Goal: Task Accomplishment & Management: Use online tool/utility

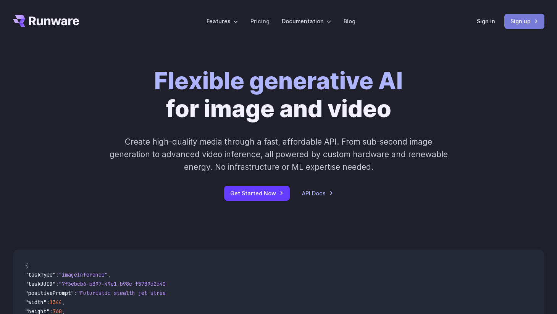
click at [519, 24] on link "Sign up" at bounding box center [524, 21] width 40 height 15
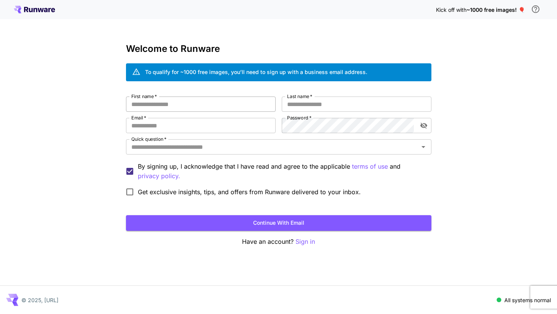
click at [174, 105] on input "First name   *" at bounding box center [201, 104] width 150 height 15
type input "****"
type input "*"
type input "*****"
type input "**********"
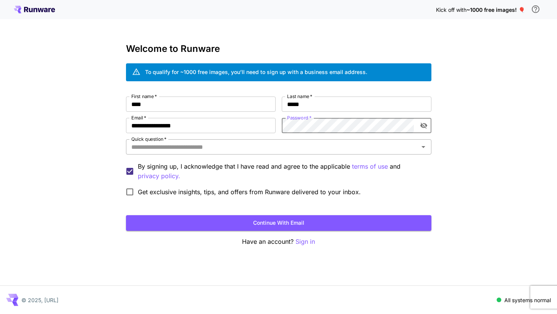
click at [258, 148] on input "Quick question   *" at bounding box center [272, 147] width 288 height 11
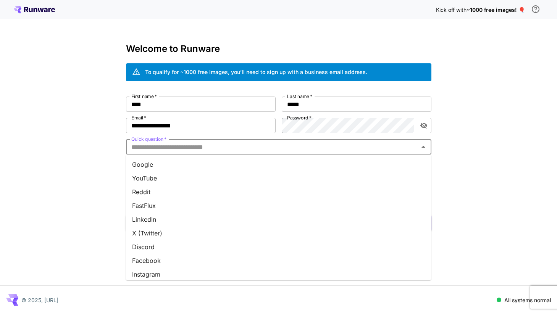
click at [226, 214] on li "LinkedIn" at bounding box center [278, 220] width 305 height 14
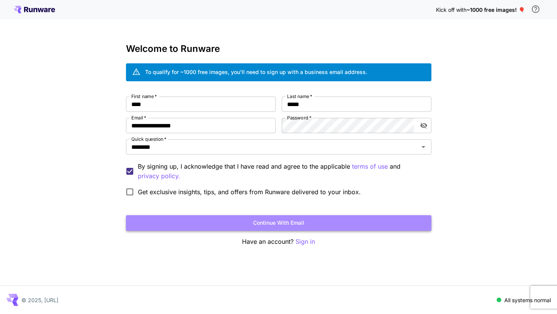
click at [200, 227] on button "Continue with email" at bounding box center [278, 223] width 305 height 16
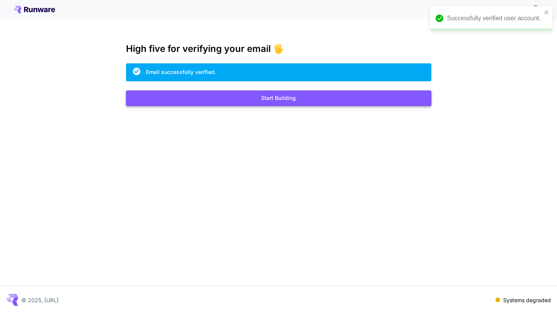
click at [300, 105] on button "Start Building" at bounding box center [278, 99] width 305 height 16
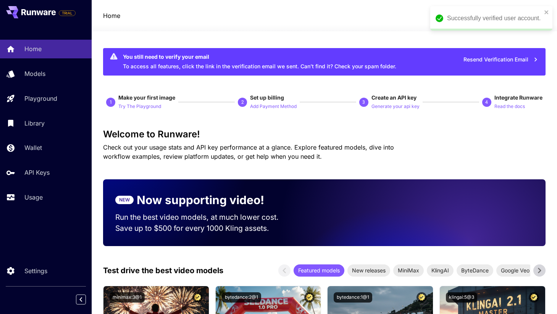
click at [331, 25] on div at bounding box center [325, 26] width 466 height 9
click at [545, 12] on icon "close" at bounding box center [546, 12] width 5 height 6
click at [528, 15] on div "RK" at bounding box center [526, 15] width 24 height 11
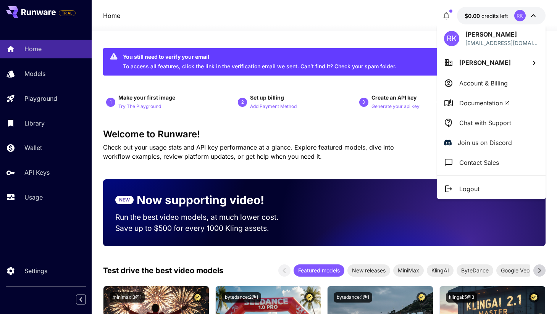
click at [529, 15] on div at bounding box center [278, 157] width 557 height 314
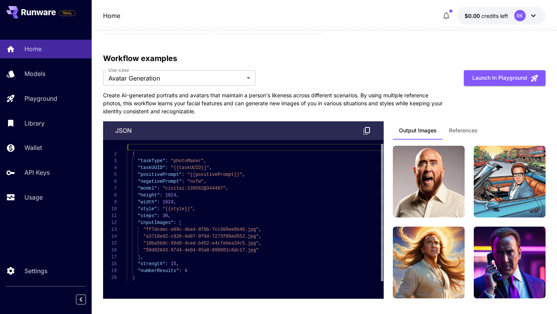
scroll to position [1969, 0]
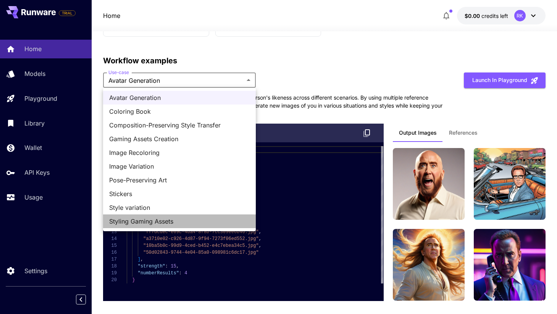
click at [220, 220] on span "Styling Gaming Assets" at bounding box center [179, 221] width 141 height 9
type input "**********"
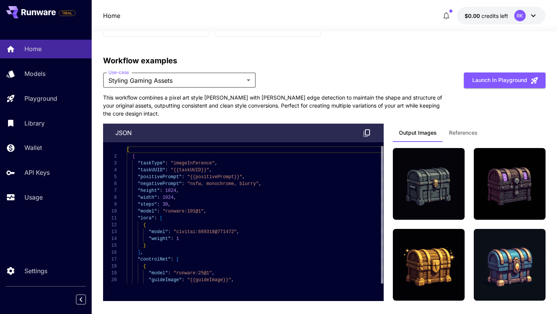
click at [450, 131] on span "References" at bounding box center [463, 132] width 29 height 7
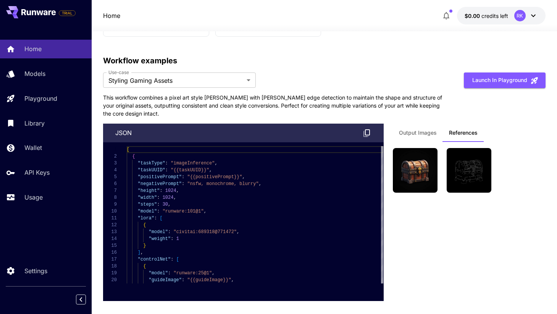
click at [417, 131] on span "Output Images" at bounding box center [418, 132] width 38 height 7
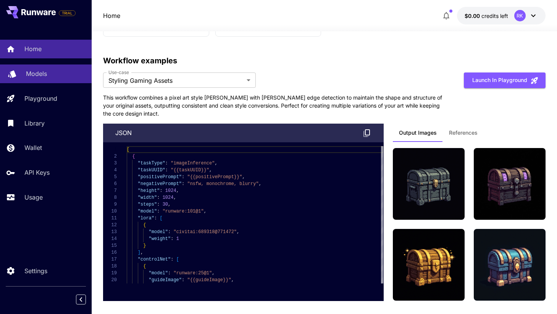
click at [81, 75] on div "Models" at bounding box center [56, 73] width 60 height 9
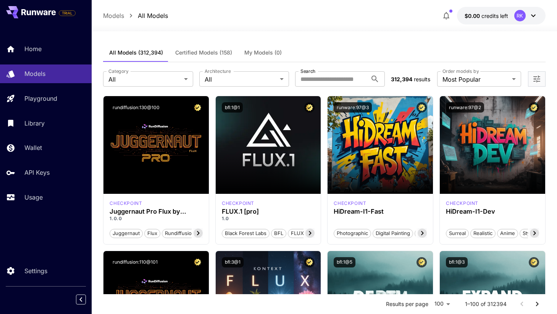
click at [219, 52] on span "Certified Models (158)" at bounding box center [203, 52] width 57 height 7
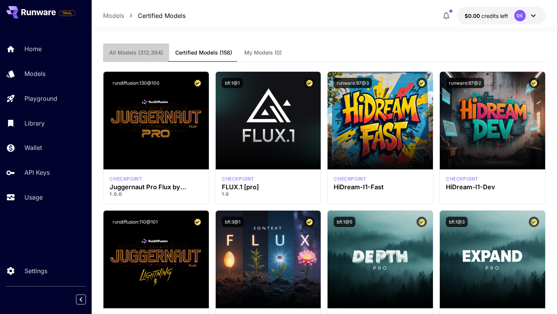
click at [145, 51] on span "All Models (312,394)" at bounding box center [136, 52] width 54 height 7
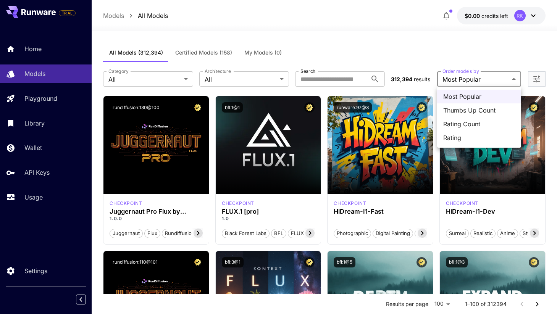
click at [459, 76] on div at bounding box center [278, 157] width 557 height 314
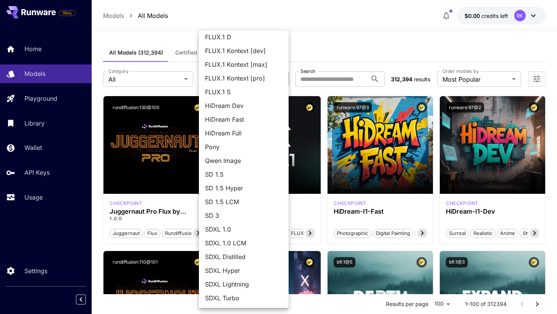
click at [353, 26] on div at bounding box center [278, 157] width 557 height 314
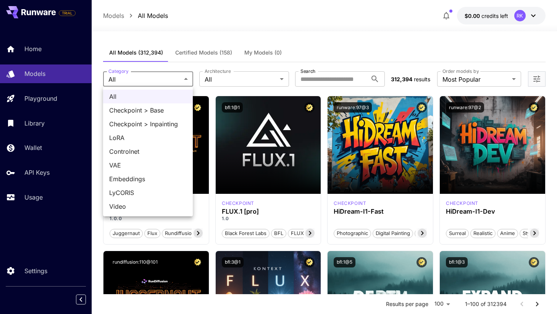
click at [328, 40] on div at bounding box center [278, 157] width 557 height 314
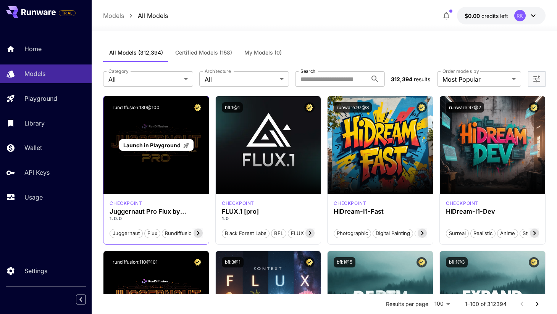
click at [169, 147] on span "Launch in Playground" at bounding box center [151, 145] width 57 height 6
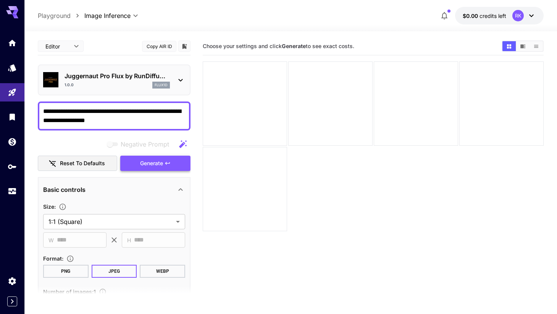
click at [165, 156] on button "Generate" at bounding box center [155, 164] width 70 height 16
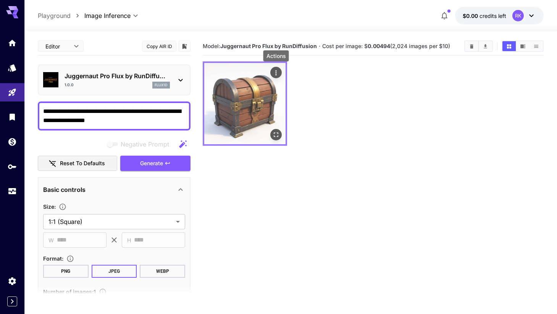
click at [276, 72] on icon "Actions" at bounding box center [276, 73] width 8 height 8
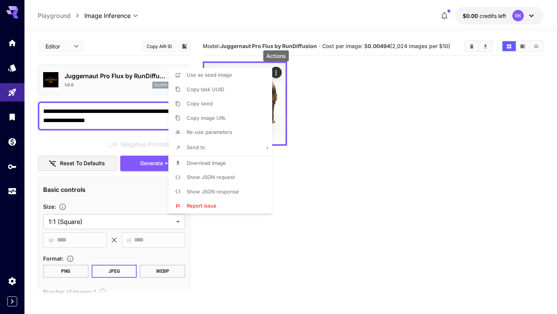
click at [227, 172] on li "Show JSON request" at bounding box center [222, 177] width 108 height 15
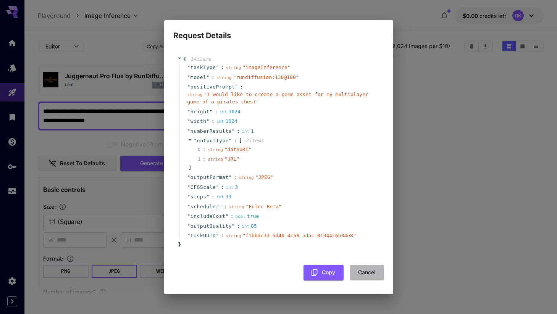
click at [380, 275] on button "Cancel" at bounding box center [367, 273] width 34 height 16
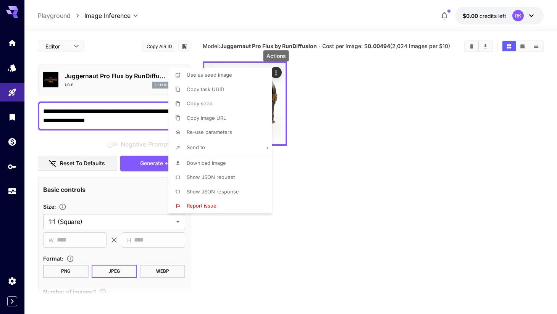
click at [243, 186] on li "Show JSON response" at bounding box center [222, 192] width 108 height 15
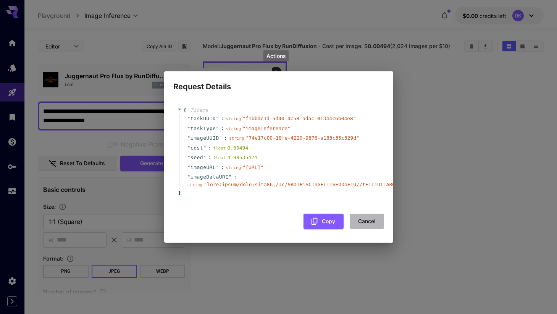
click at [363, 230] on button "Cancel" at bounding box center [367, 222] width 34 height 16
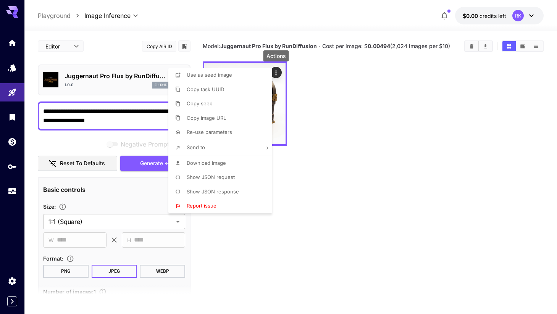
click at [372, 213] on div at bounding box center [278, 157] width 557 height 314
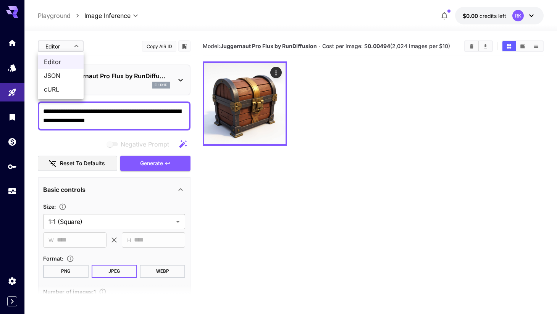
click at [75, 48] on body "**********" at bounding box center [278, 187] width 557 height 375
click at [75, 48] on div at bounding box center [278, 157] width 557 height 314
click at [119, 45] on div "Editor **** ​ Copy AIR ID" at bounding box center [114, 46] width 153 height 18
click at [166, 120] on textarea "**********" at bounding box center [114, 116] width 142 height 18
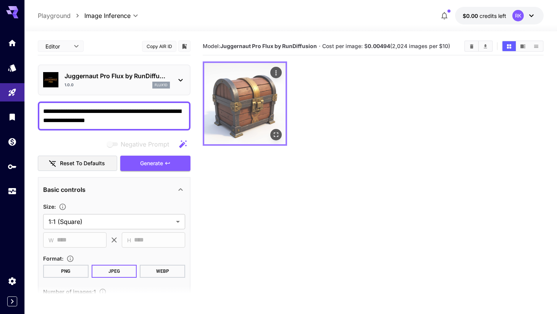
click at [256, 109] on img at bounding box center [244, 103] width 81 height 81
click at [246, 125] on img at bounding box center [244, 103] width 81 height 81
click at [277, 136] on icon "Open in fullscreen" at bounding box center [276, 135] width 8 height 8
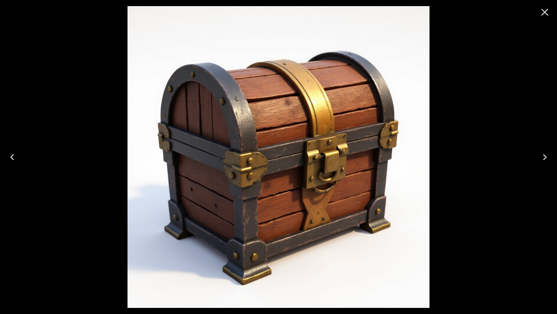
click at [542, 10] on icon "Close" at bounding box center [544, 12] width 7 height 7
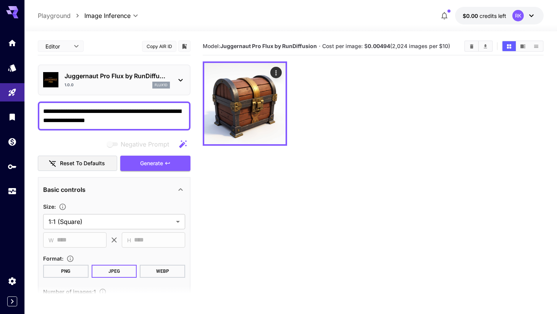
click at [159, 120] on textarea "**********" at bounding box center [114, 116] width 142 height 18
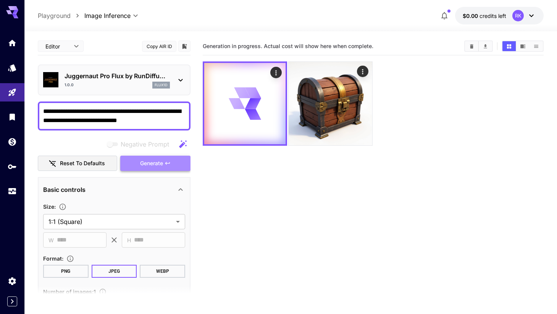
click at [146, 166] on span "Generate" at bounding box center [151, 164] width 23 height 10
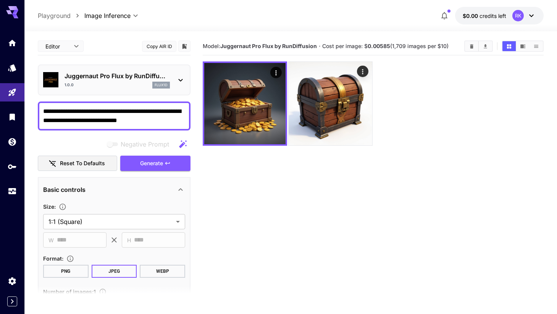
drag, startPoint x: 178, startPoint y: 124, endPoint x: 99, endPoint y: 123, distance: 79.0
click at [99, 123] on textarea "**********" at bounding box center [114, 116] width 142 height 18
click at [133, 163] on button "Generate" at bounding box center [155, 164] width 70 height 16
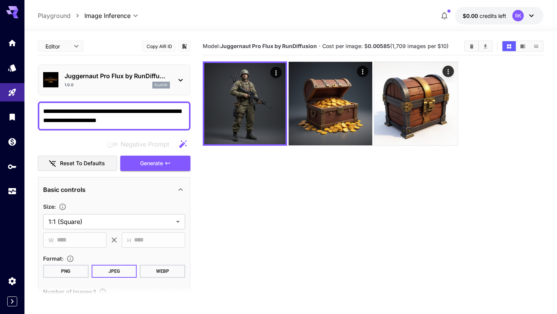
click at [159, 113] on textarea "**********" at bounding box center [114, 116] width 142 height 18
click at [184, 148] on icon "button" at bounding box center [182, 144] width 9 height 9
type textarea "**********"
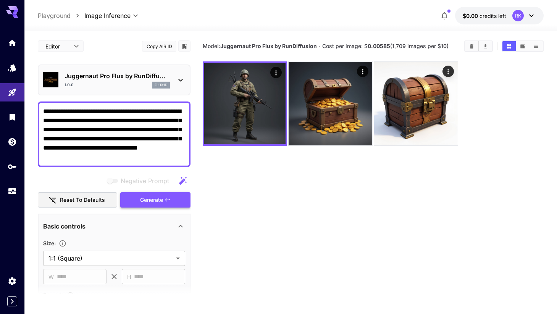
click at [161, 197] on span "Generate" at bounding box center [151, 201] width 23 height 10
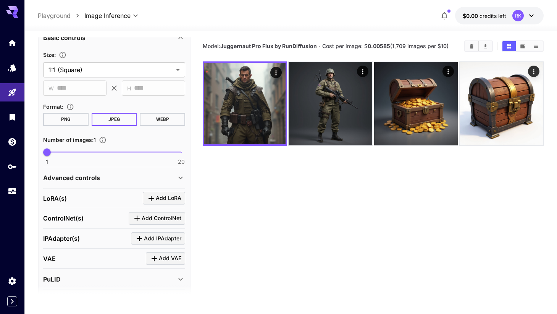
scroll to position [236, 0]
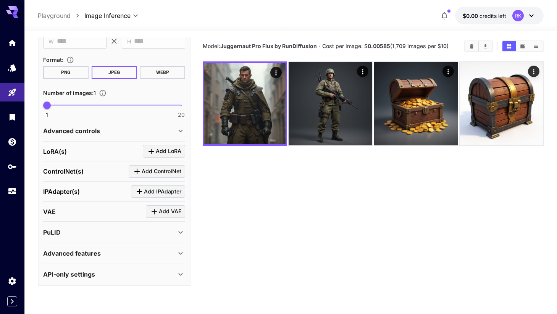
click at [184, 276] on icon at bounding box center [180, 274] width 9 height 9
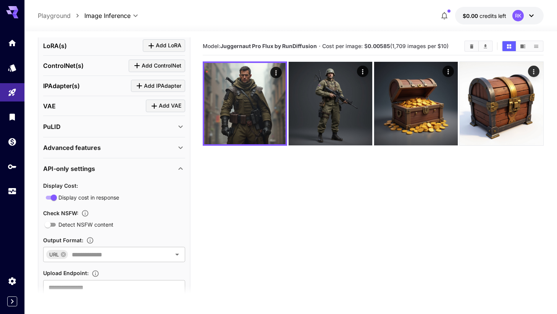
scroll to position [354, 0]
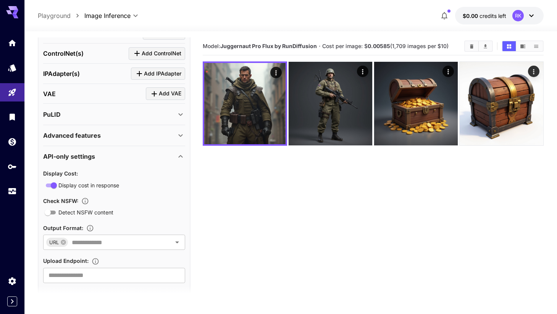
click at [184, 157] on icon at bounding box center [180, 156] width 9 height 9
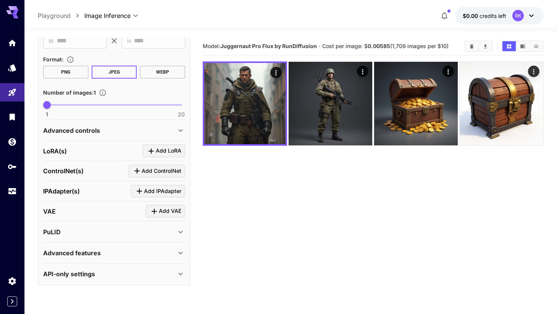
scroll to position [236, 0]
click at [176, 252] on icon at bounding box center [180, 253] width 9 height 9
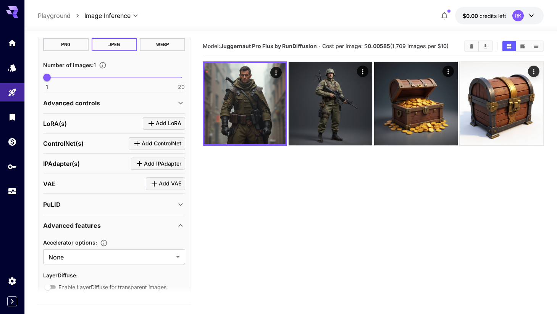
scroll to position [299, 0]
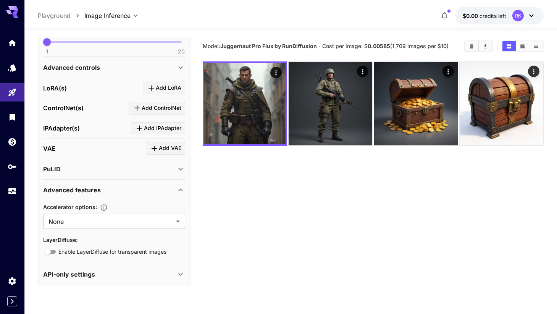
click at [185, 190] on icon at bounding box center [180, 190] width 9 height 9
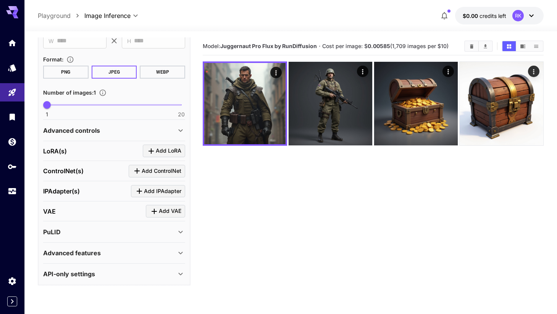
scroll to position [236, 0]
click at [359, 184] on section "Model: Juggernaut Pro Flux by RunDiffusion · Cost per image: $ 0.00585 (1,709 i…" at bounding box center [373, 194] width 341 height 314
click at [323, 261] on section "Model: Juggernaut Pro Flux by RunDiffusion · Cost per image: $ 0.00585 (1,709 i…" at bounding box center [373, 194] width 341 height 314
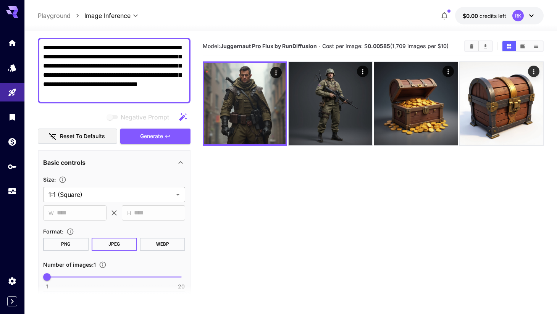
scroll to position [0, 0]
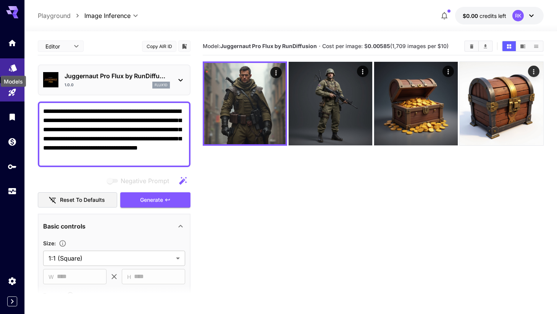
click at [14, 68] on icon "Models" at bounding box center [13, 65] width 8 height 7
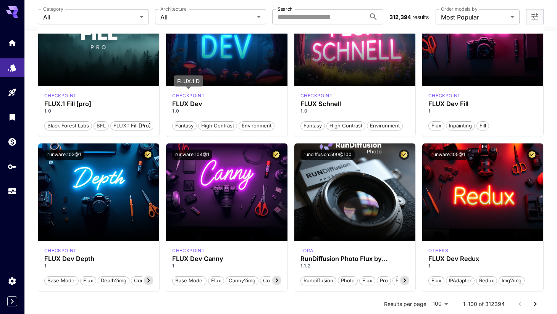
scroll to position [630, 0]
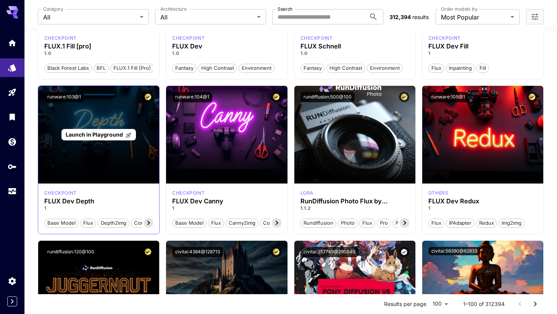
click at [137, 157] on div "Launch in Playground" at bounding box center [98, 135] width 121 height 98
click at [102, 133] on span "Launch in Playground" at bounding box center [94, 134] width 57 height 6
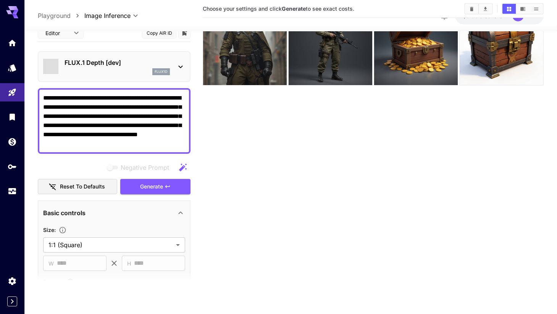
scroll to position [60, 0]
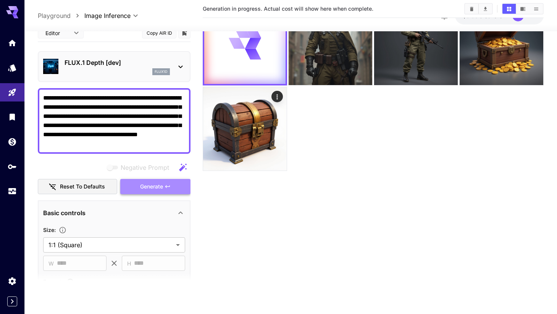
click at [140, 185] on span "Generate" at bounding box center [151, 187] width 23 height 10
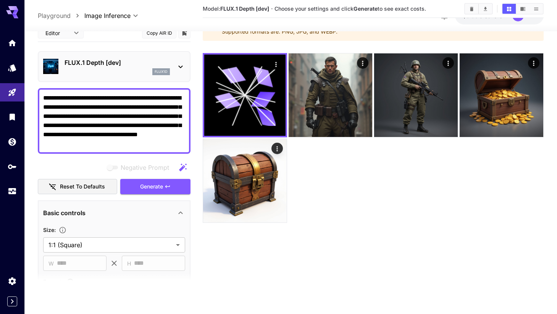
click at [175, 63] on div "FLUX.1 Depth [dev] flux1d" at bounding box center [114, 66] width 142 height 23
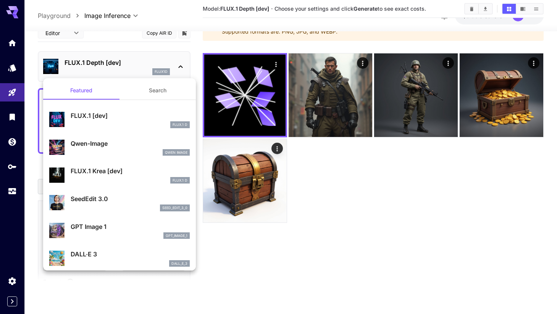
click at [138, 185] on div "FLUX.1 Krea [dev] FLUX.1 D" at bounding box center [119, 174] width 141 height 23
type input "**"
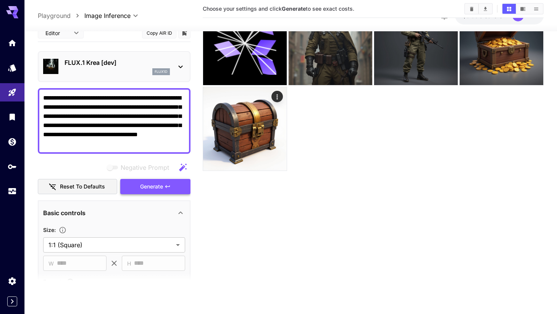
click at [157, 184] on span "Generate" at bounding box center [151, 187] width 23 height 10
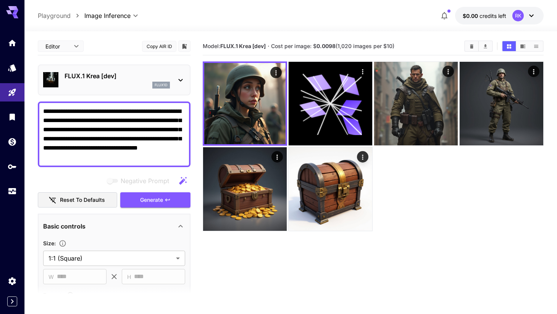
click at [183, 80] on icon at bounding box center [180, 80] width 9 height 9
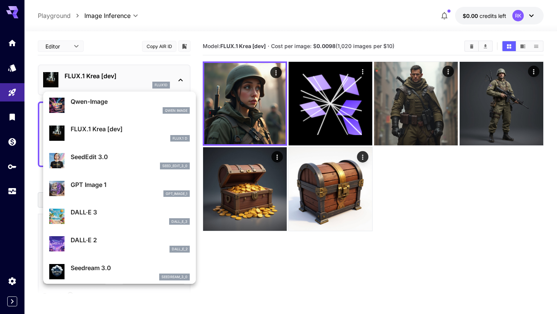
scroll to position [53, 0]
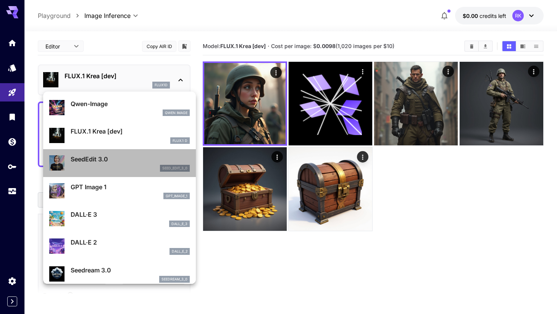
click at [116, 166] on div "seed_edit_3_0" at bounding box center [130, 168] width 119 height 7
type input "***"
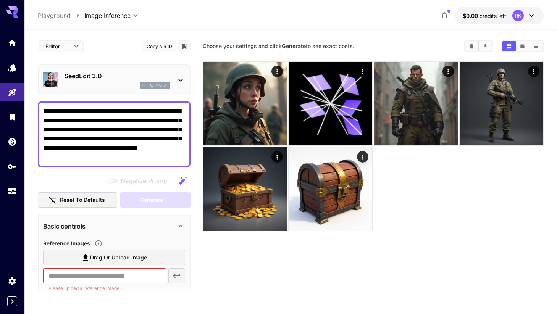
click at [171, 159] on textarea "**********" at bounding box center [114, 134] width 142 height 55
click at [181, 182] on icon "button" at bounding box center [183, 181] width 8 height 8
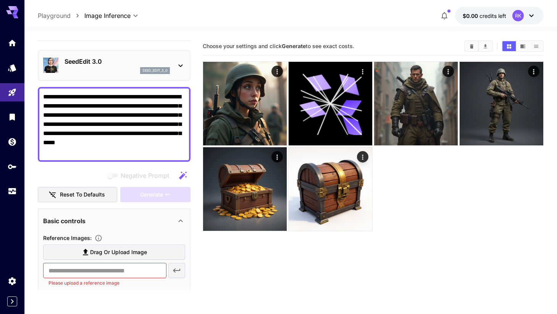
scroll to position [7, 0]
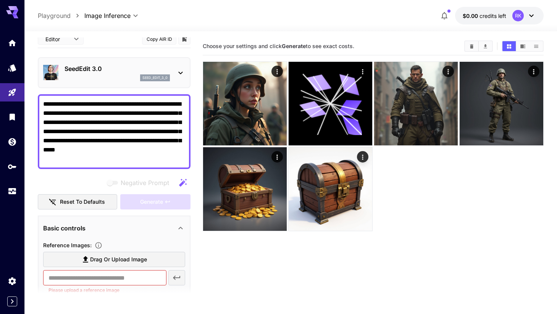
drag, startPoint x: 150, startPoint y: 163, endPoint x: -20, endPoint y: 49, distance: 204.9
click at [0, 49] on html "**********" at bounding box center [278, 187] width 557 height 375
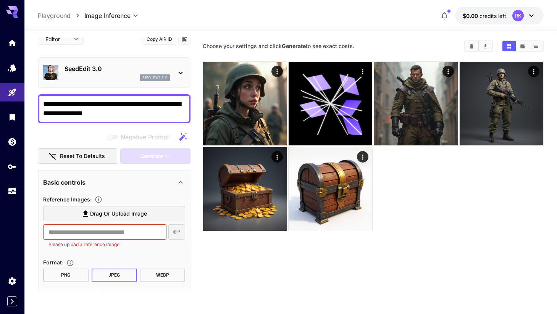
type textarea "**********"
click at [102, 215] on span "Drag or upload image" at bounding box center [118, 214] width 57 height 10
click at [0, 0] on input "Drag or upload image" at bounding box center [0, 0] width 0 height 0
click at [80, 207] on label "Drag or upload image" at bounding box center [114, 214] width 142 height 16
click at [0, 0] on input "Drag or upload image" at bounding box center [0, 0] width 0 height 0
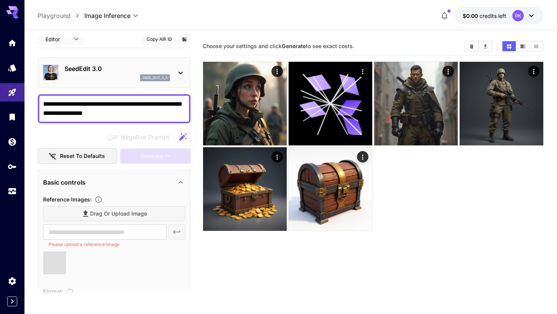
type input "**********"
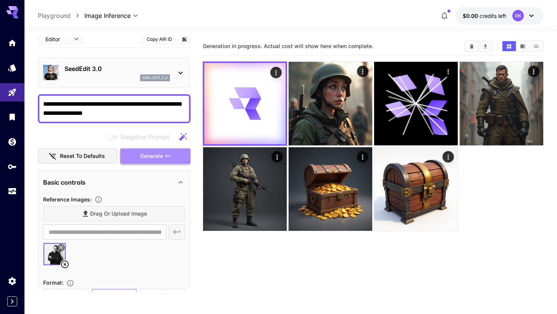
click at [160, 157] on span "Generate" at bounding box center [151, 157] width 23 height 10
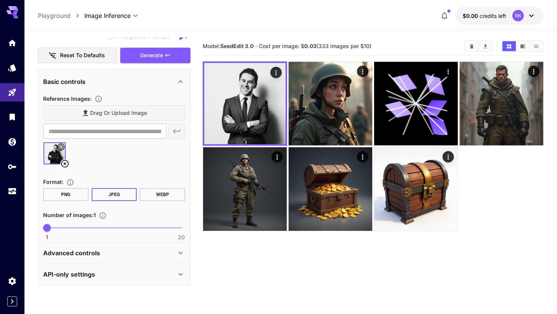
scroll to position [0, 0]
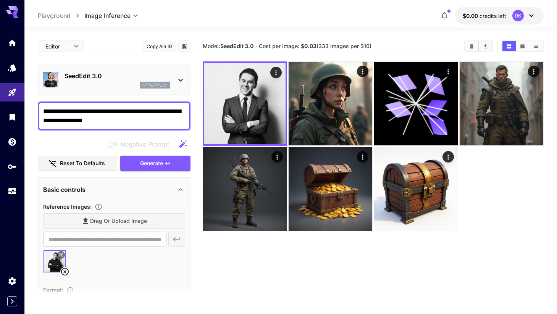
click at [185, 82] on icon at bounding box center [180, 80] width 9 height 9
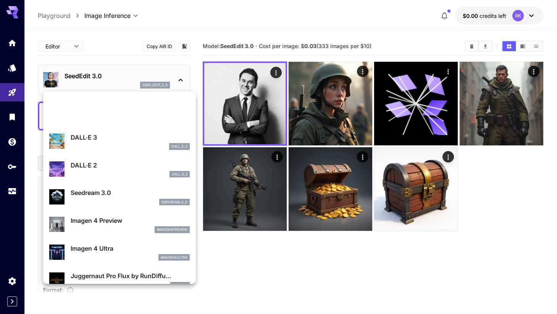
scroll to position [254, 0]
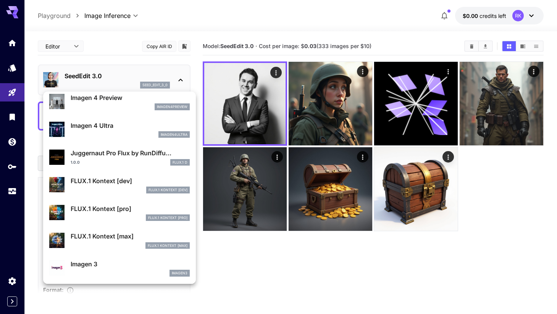
click at [114, 126] on p "Imagen 4 Ultra" at bounding box center [130, 125] width 119 height 9
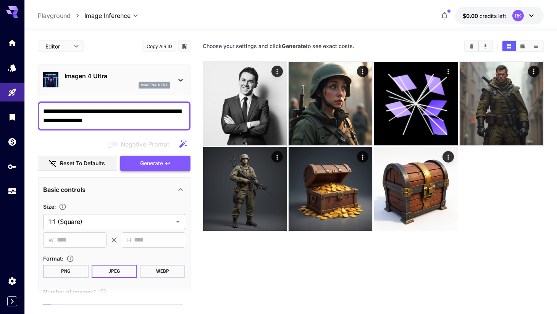
click at [126, 157] on button "Generate" at bounding box center [155, 164] width 70 height 16
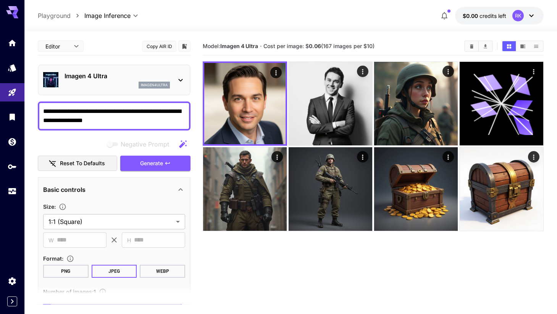
click at [166, 111] on textarea "**********" at bounding box center [114, 116] width 142 height 18
type textarea "**********"
click at [177, 73] on div "Imagen 4 Ultra imagen4ultra" at bounding box center [114, 79] width 142 height 23
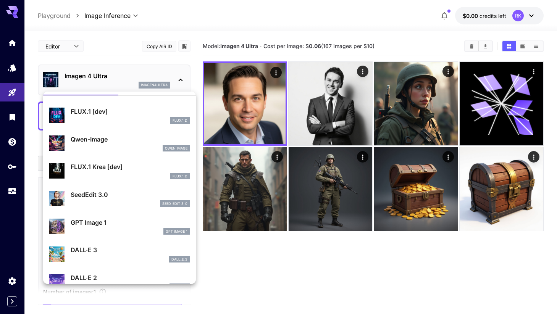
scroll to position [19, 0]
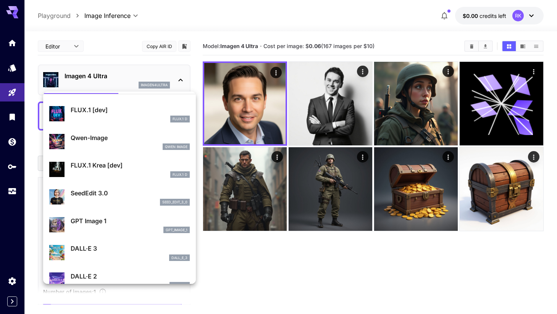
click at [126, 213] on li "GPT Image 1 gpt_image_1" at bounding box center [119, 225] width 153 height 28
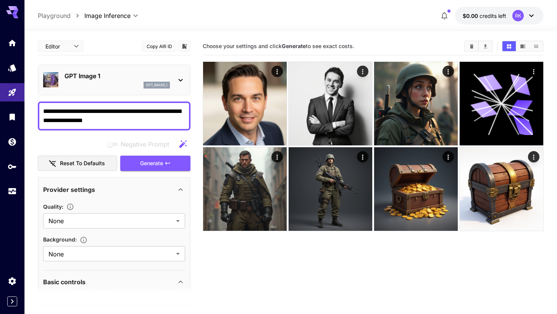
click at [119, 122] on textarea "**********" at bounding box center [114, 116] width 142 height 18
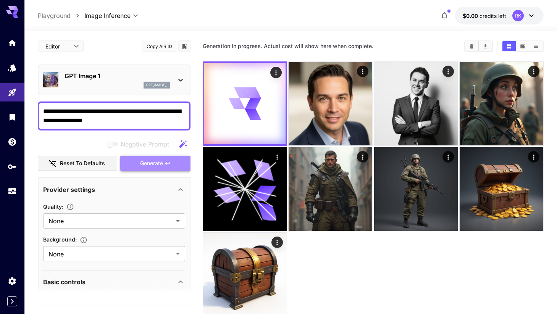
click at [157, 157] on button "Generate" at bounding box center [155, 164] width 70 height 16
click at [177, 81] on icon at bounding box center [180, 80] width 9 height 9
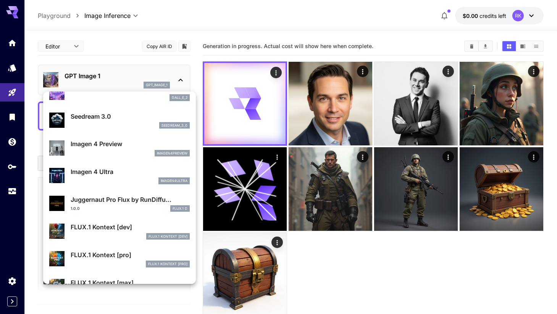
scroll to position [87, 0]
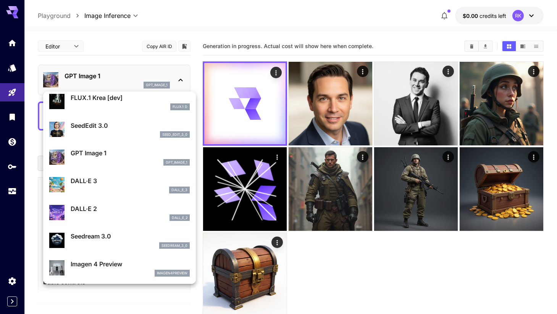
click at [120, 217] on div "dall_e_2" at bounding box center [130, 218] width 119 height 7
type input "**********"
type input "***"
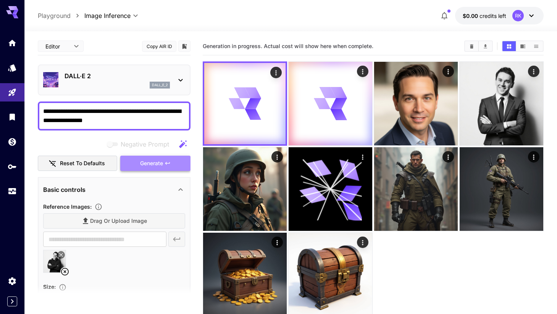
click at [142, 163] on span "Generate" at bounding box center [151, 164] width 23 height 10
click at [180, 140] on icon "button" at bounding box center [182, 144] width 9 height 9
type textarea "**********"
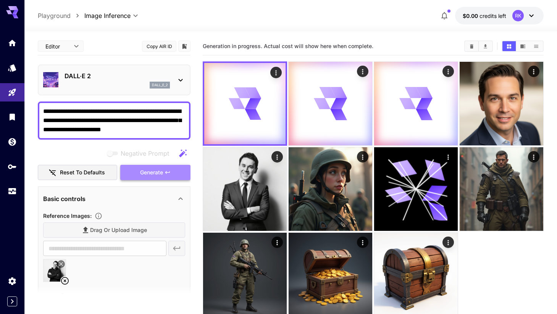
click at [173, 169] on button "Generate" at bounding box center [155, 173] width 70 height 16
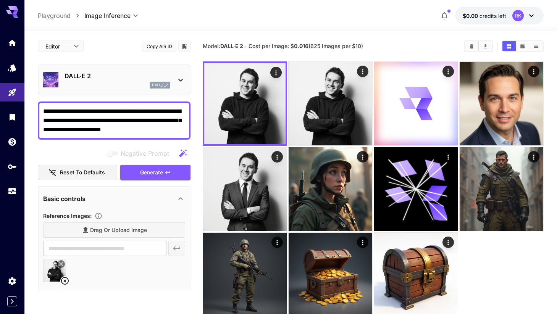
click at [186, 84] on div "DALL·E 2 dall_e_2" at bounding box center [114, 80] width 153 height 31
click at [184, 83] on icon at bounding box center [180, 80] width 9 height 9
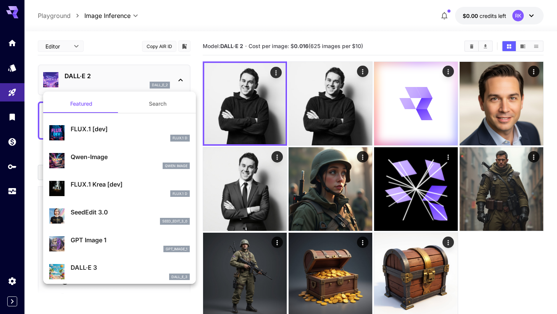
click at [165, 109] on button "Search" at bounding box center [158, 104] width 76 height 18
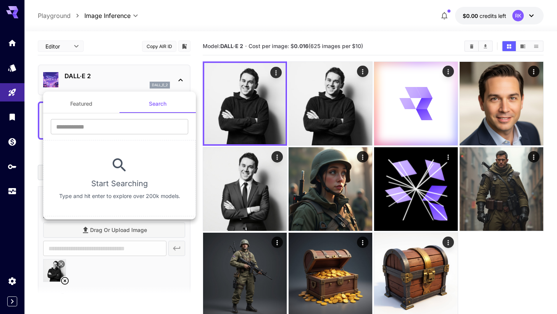
click at [63, 109] on button "Featured" at bounding box center [81, 104] width 76 height 18
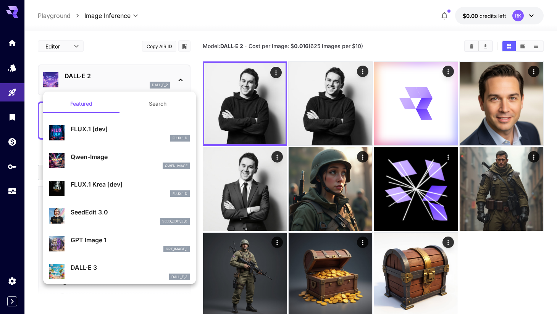
click at [10, 49] on div at bounding box center [278, 157] width 557 height 314
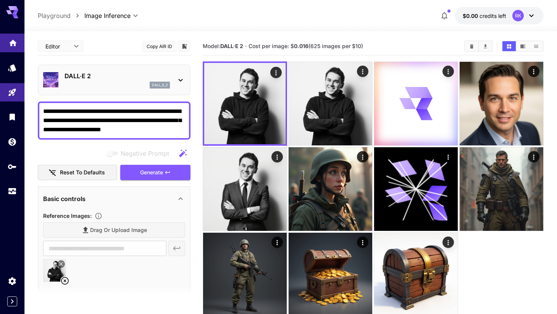
click at [18, 44] on link at bounding box center [12, 43] width 24 height 19
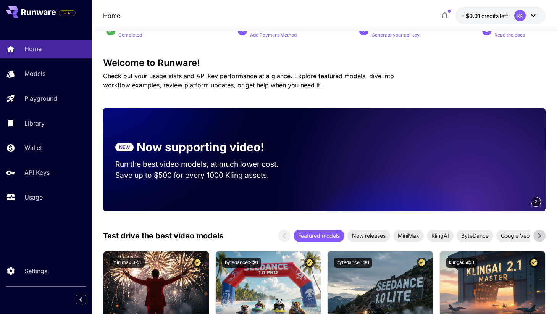
scroll to position [85, 0]
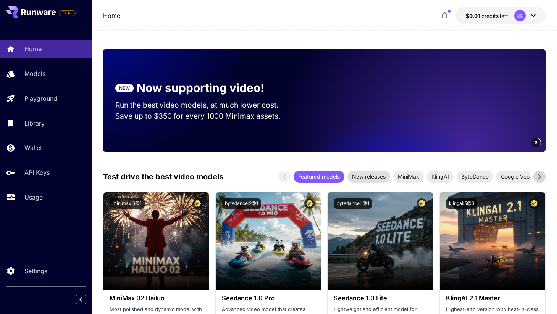
click at [376, 183] on div "New releases" at bounding box center [369, 177] width 43 height 12
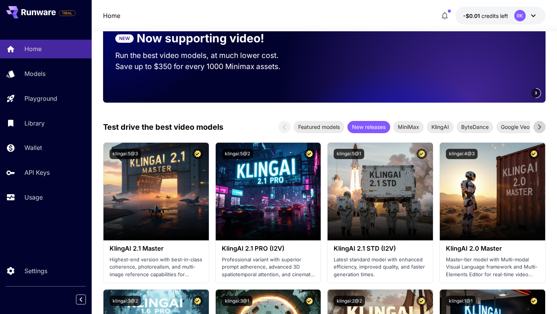
scroll to position [153, 0]
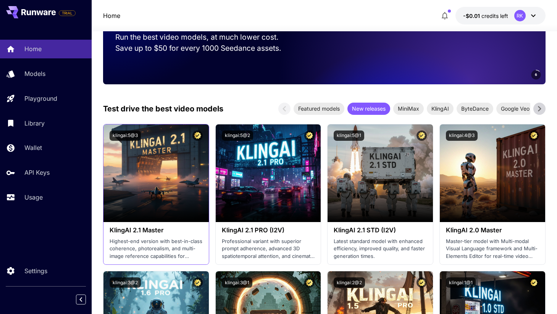
click at [172, 230] on h3 "KlingAI 2.1 Master" at bounding box center [156, 230] width 93 height 7
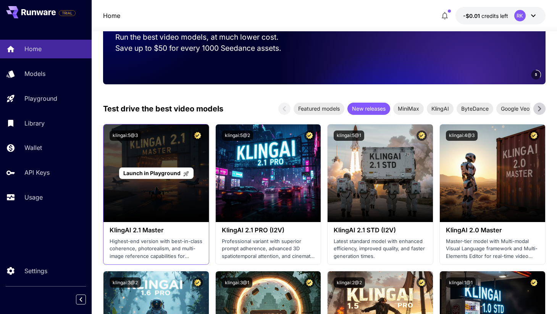
click at [153, 170] on span "Launch in Playground" at bounding box center [151, 173] width 57 height 6
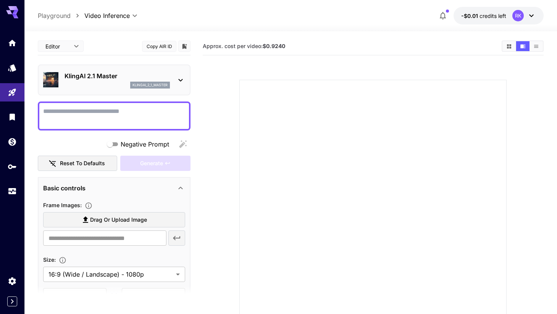
click at [183, 141] on div "Negative Prompt" at bounding box center [114, 144] width 153 height 15
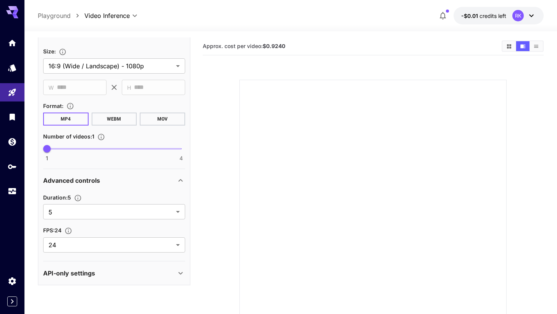
click at [532, 16] on icon at bounding box center [531, 15] width 9 height 9
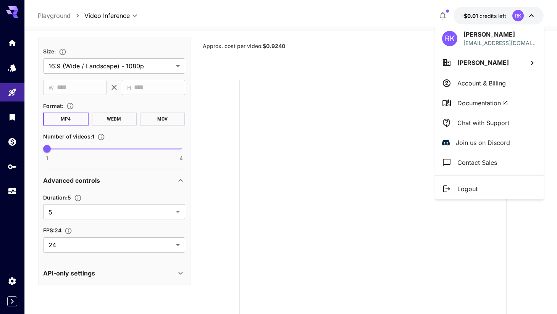
click at [532, 16] on div at bounding box center [278, 157] width 557 height 314
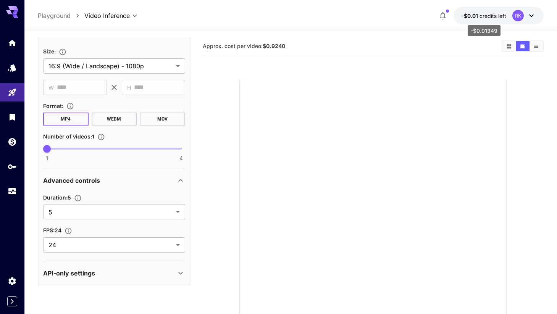
click at [486, 19] on p "-$0.01 credits left" at bounding box center [483, 16] width 45 height 8
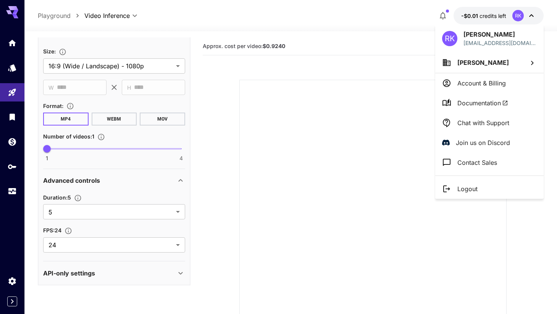
click at [479, 13] on div at bounding box center [278, 157] width 557 height 314
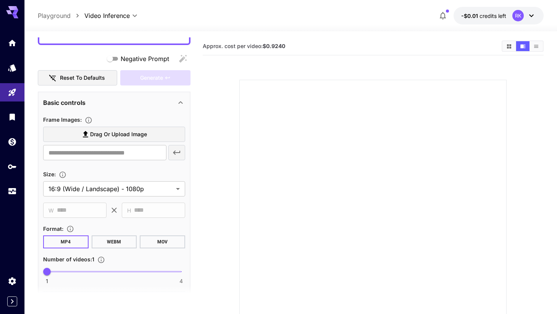
scroll to position [16, 0]
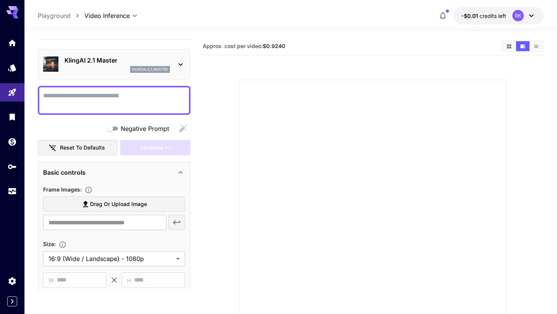
click at [96, 101] on textarea "Negative Prompt" at bounding box center [114, 100] width 142 height 18
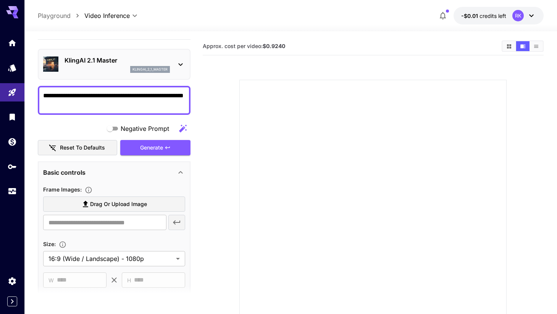
type textarea "**********"
click at [180, 128] on icon "button" at bounding box center [182, 128] width 9 height 9
click at [179, 152] on div "Generate" at bounding box center [155, 148] width 70 height 16
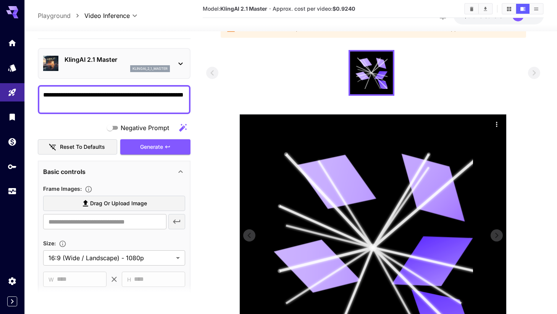
scroll to position [0, 0]
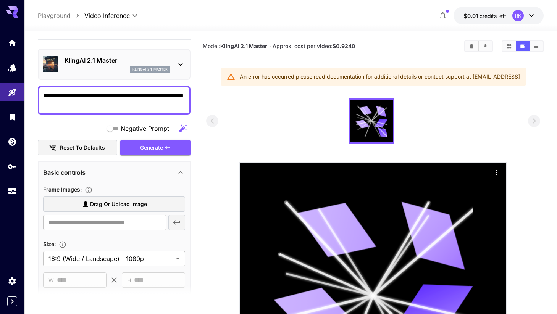
drag, startPoint x: 150, startPoint y: 109, endPoint x: 35, endPoint y: 97, distance: 116.0
click at [35, 97] on section "**********" at bounding box center [290, 241] width 533 height 421
click at [17, 66] on icon "Models" at bounding box center [12, 65] width 9 height 9
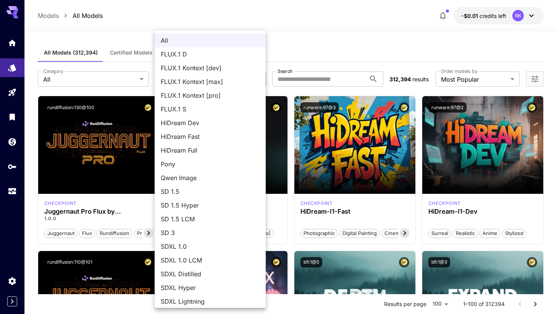
click at [133, 76] on div at bounding box center [278, 157] width 557 height 314
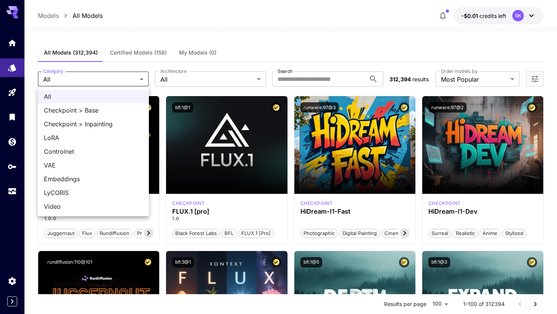
click at [113, 46] on div at bounding box center [278, 157] width 557 height 314
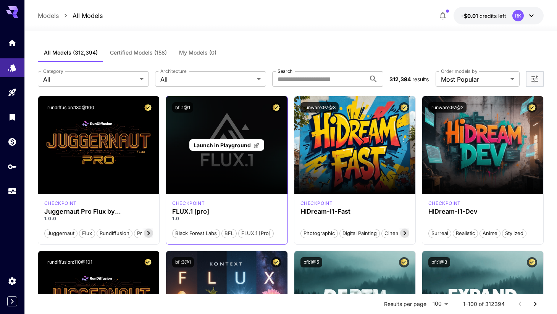
click at [193, 169] on div "Launch in Playground" at bounding box center [226, 145] width 121 height 98
click at [217, 143] on span "Launch in Playground" at bounding box center [222, 145] width 57 height 6
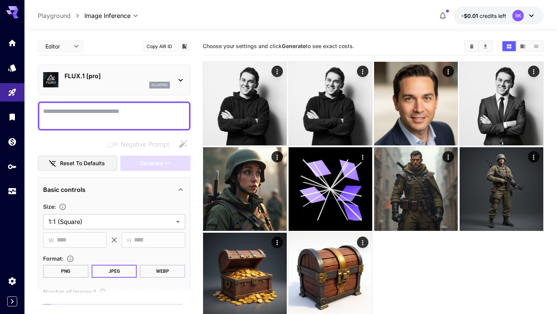
click at [120, 120] on textarea "Negative Prompt" at bounding box center [114, 116] width 142 height 18
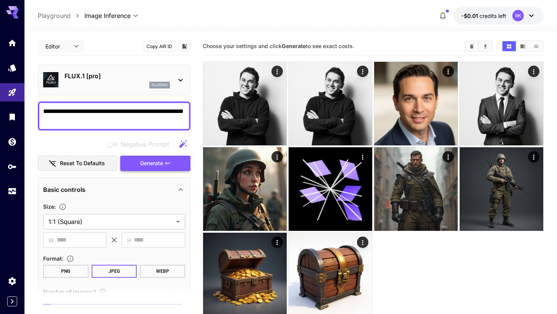
type textarea "**********"
click at [151, 161] on span "Generate" at bounding box center [151, 164] width 23 height 10
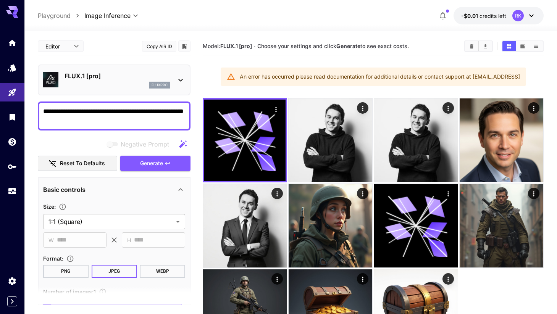
click at [56, 13] on p "Playground" at bounding box center [54, 15] width 33 height 9
click at [18, 8] on div at bounding box center [12, 9] width 24 height 18
click at [13, 13] on icon at bounding box center [15, 12] width 6 height 4
click at [10, 48] on link at bounding box center [12, 43] width 24 height 19
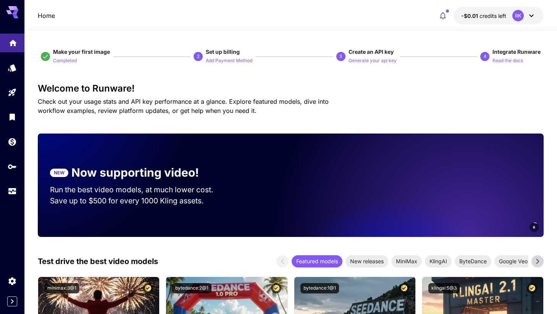
click at [10, 48] on link at bounding box center [12, 43] width 24 height 19
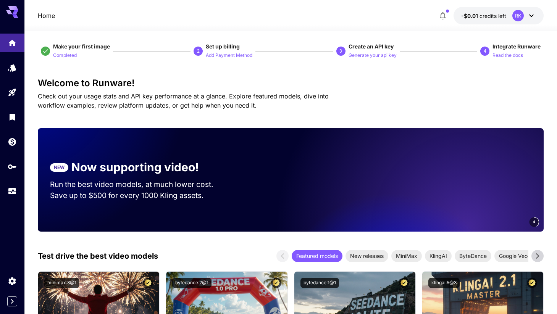
scroll to position [6, 0]
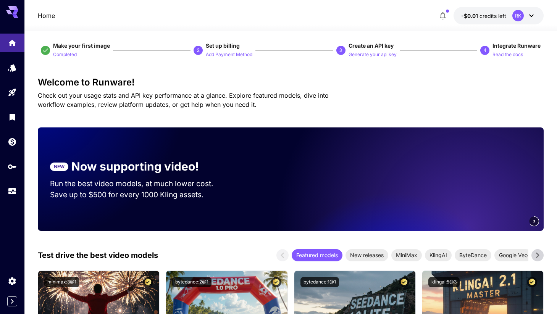
click at [477, 10] on button "-$0.01 credits left RK" at bounding box center [499, 16] width 90 height 18
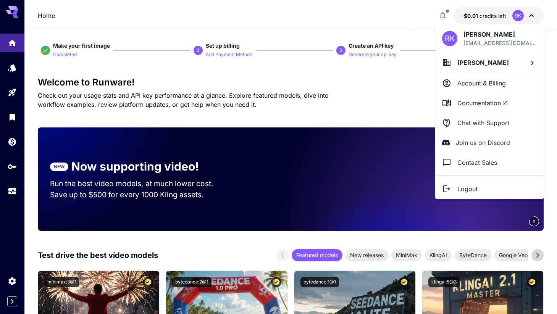
click at [443, 13] on div at bounding box center [278, 157] width 557 height 314
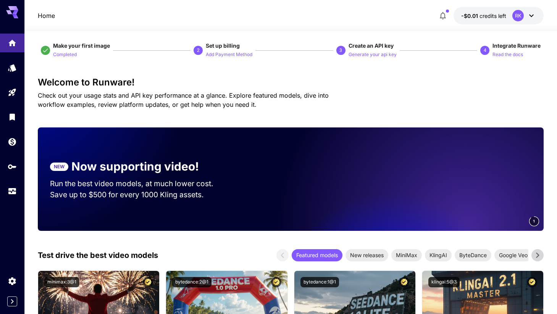
click at [444, 16] on icon "button" at bounding box center [442, 15] width 9 height 9
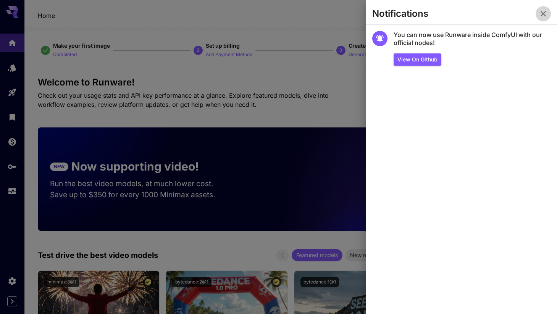
click at [541, 14] on icon "button" at bounding box center [543, 13] width 9 height 9
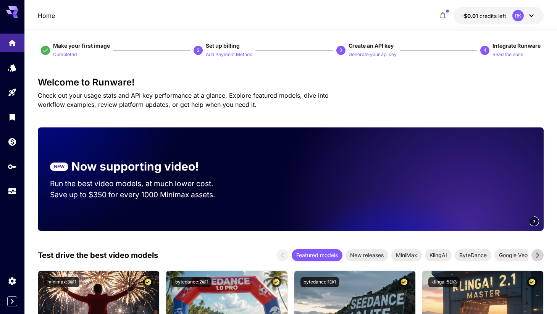
click at [537, 19] on button "-$0.01 credits left RK" at bounding box center [499, 16] width 90 height 18
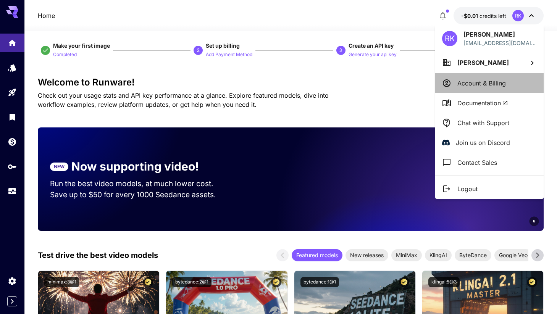
click at [519, 81] on li "Account & Billing" at bounding box center [489, 83] width 108 height 20
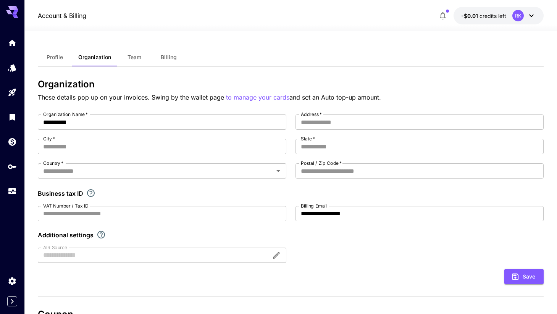
click at [165, 59] on span "Billing" at bounding box center [169, 57] width 16 height 7
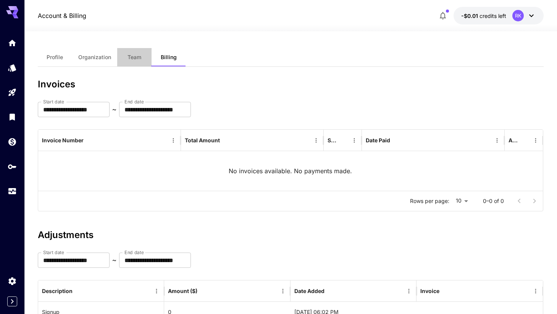
click at [139, 57] on span "Team" at bounding box center [135, 57] width 14 height 7
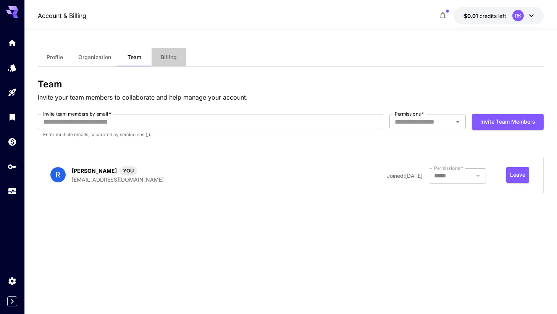
click at [167, 56] on span "Billing" at bounding box center [169, 57] width 16 height 7
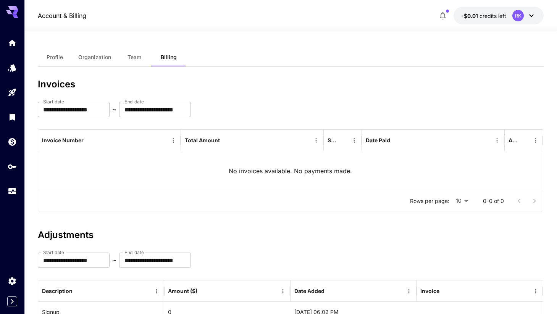
click at [74, 62] on button "Organization" at bounding box center [94, 57] width 45 height 18
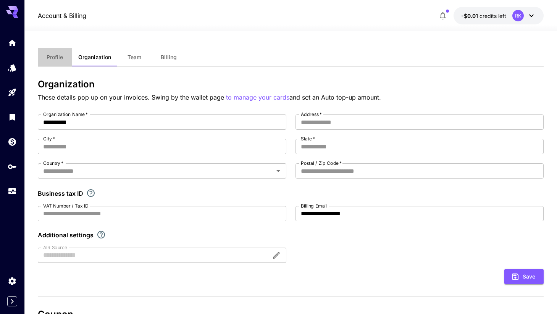
click at [58, 62] on button "Profile" at bounding box center [55, 57] width 34 height 18
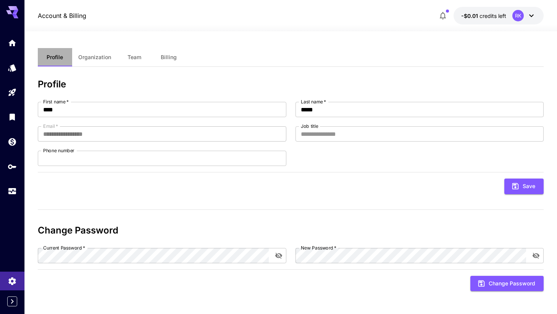
click at [58, 62] on button "Profile" at bounding box center [55, 57] width 34 height 18
click at [18, 66] on link at bounding box center [12, 67] width 24 height 19
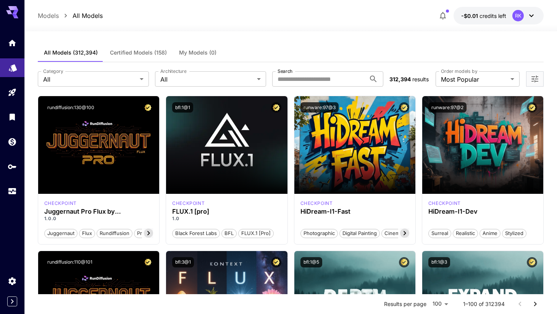
click at [18, 66] on link at bounding box center [12, 67] width 24 height 19
click at [11, 48] on link at bounding box center [12, 43] width 24 height 19
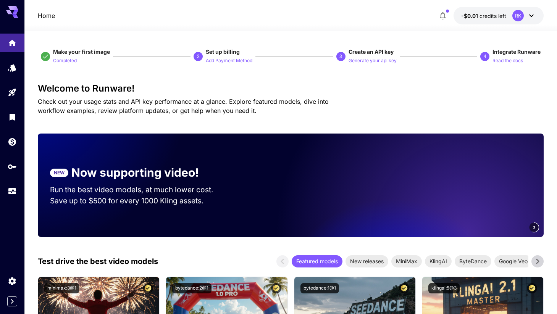
click at [11, 16] on icon at bounding box center [12, 12] width 12 height 12
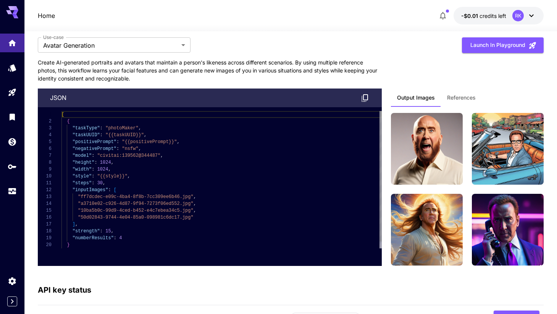
scroll to position [1938, 0]
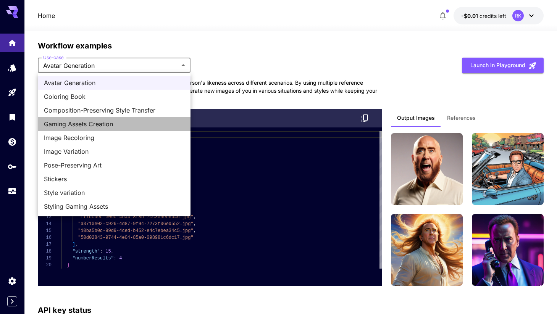
click at [163, 129] on li "Gaming Assets Creation" at bounding box center [114, 124] width 153 height 14
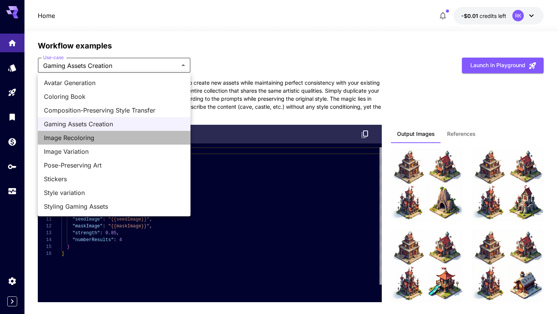
click at [144, 138] on span "Image Recoloring" at bounding box center [114, 137] width 141 height 9
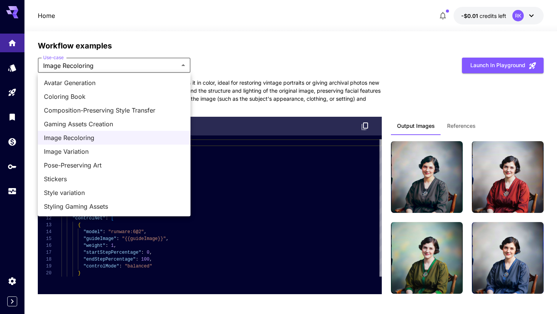
click at [134, 175] on span "Stickers" at bounding box center [114, 179] width 141 height 9
type input "********"
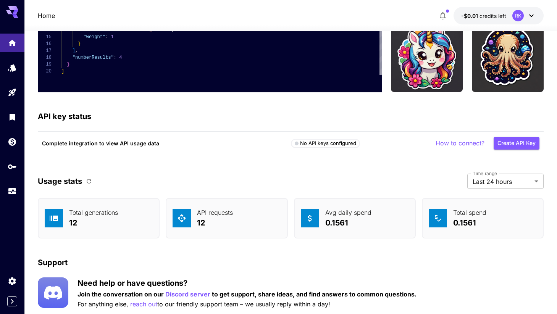
scroll to position [2148, 0]
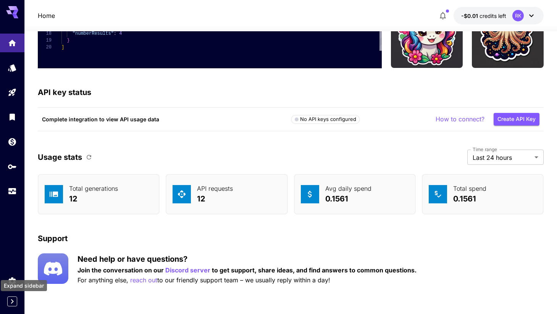
click at [10, 300] on icon "Expand sidebar" at bounding box center [12, 301] width 9 height 9
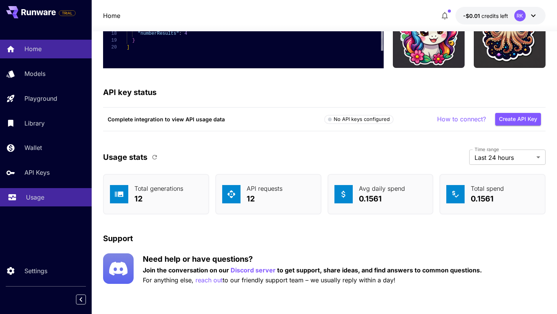
click at [65, 195] on div "Usage" at bounding box center [56, 197] width 60 height 9
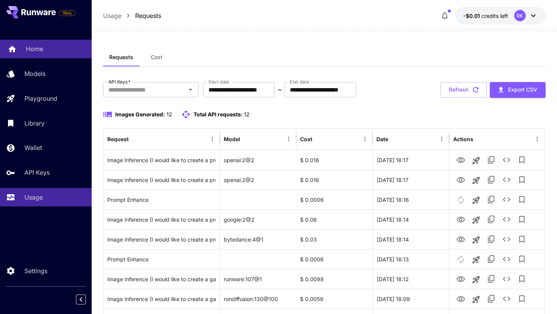
click at [44, 45] on div "Home" at bounding box center [56, 48] width 60 height 9
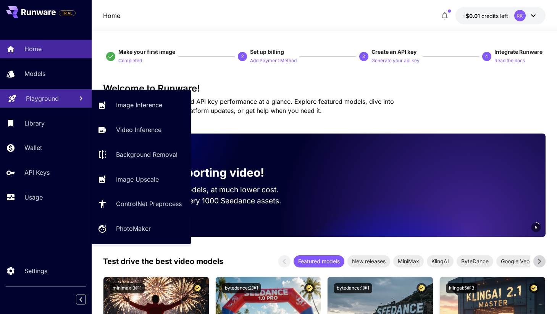
click at [34, 105] on link "Playground" at bounding box center [46, 98] width 92 height 19
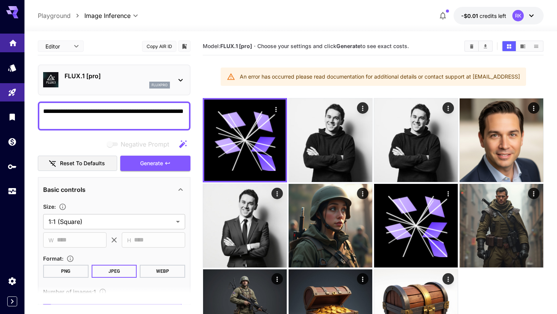
click at [23, 40] on link at bounding box center [12, 43] width 24 height 19
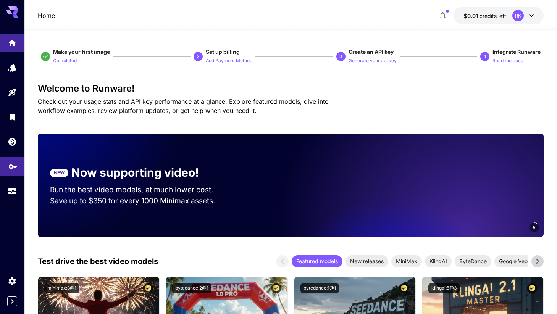
click at [9, 172] on link at bounding box center [12, 166] width 24 height 19
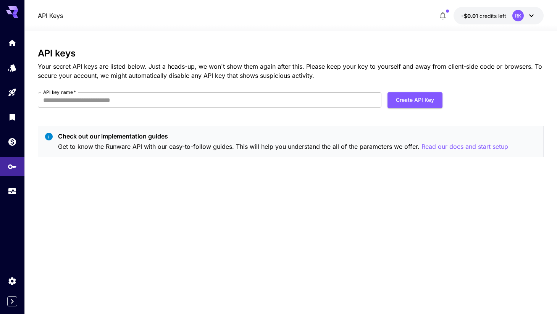
click at [9, 182] on div at bounding box center [12, 117] width 24 height 167
click at [9, 189] on icon "Usage" at bounding box center [13, 188] width 8 height 4
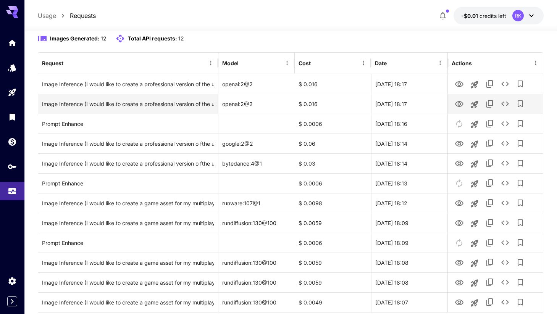
scroll to position [117, 0]
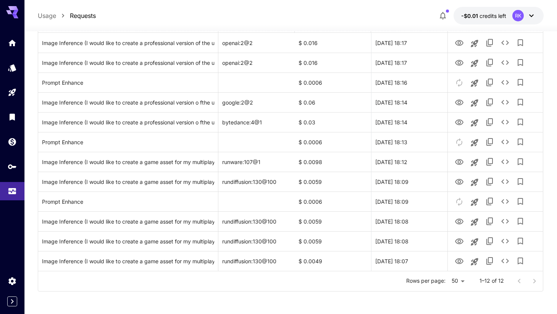
click at [16, 10] on icon at bounding box center [15, 12] width 6 height 4
click at [15, 13] on icon at bounding box center [15, 12] width 6 height 4
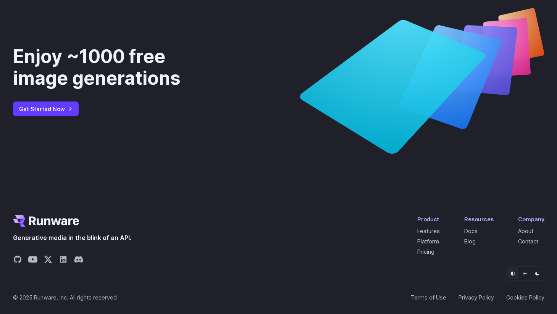
scroll to position [2838, 0]
click at [20, 260] on icon "Share on GitHub" at bounding box center [17, 260] width 8 height 8
